Goal: Task Accomplishment & Management: Manage account settings

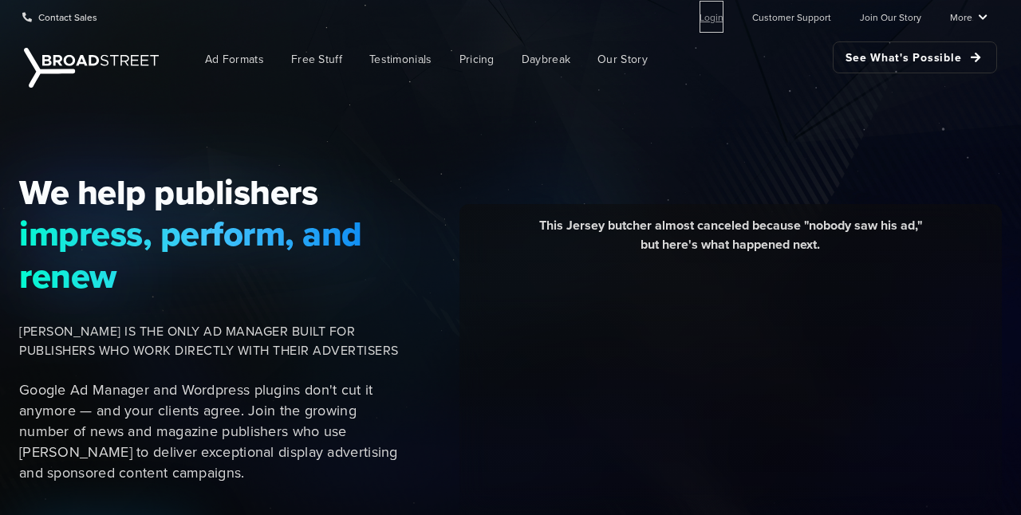
click at [724, 14] on link "Login" at bounding box center [712, 17] width 24 height 32
click at [712, 20] on link "Login" at bounding box center [712, 17] width 24 height 32
click at [724, 22] on link "Login" at bounding box center [712, 17] width 24 height 32
